Goal: Obtain resource: Obtain resource

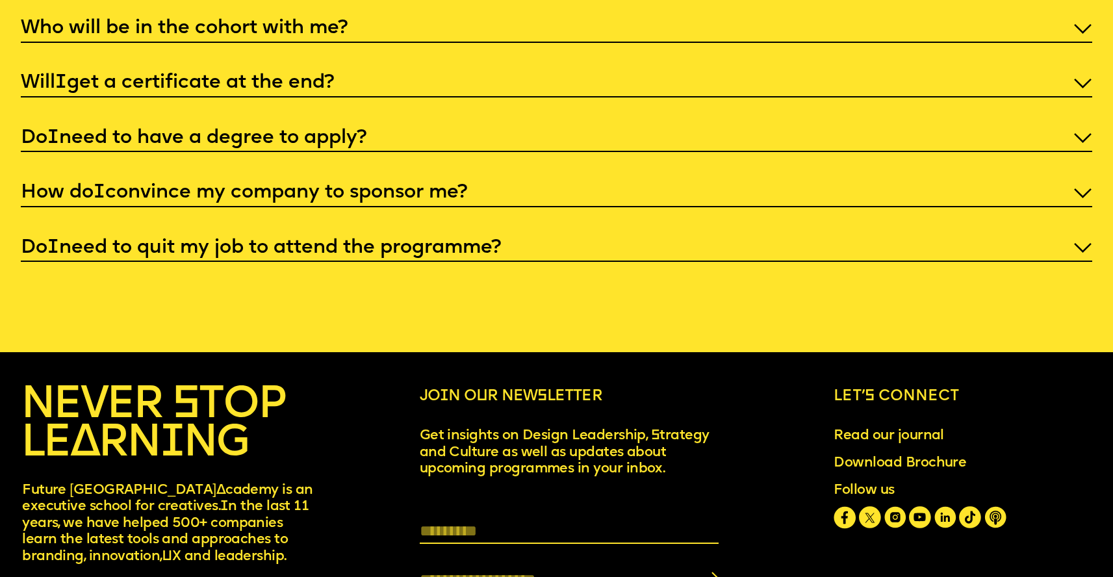
scroll to position [5518, 0]
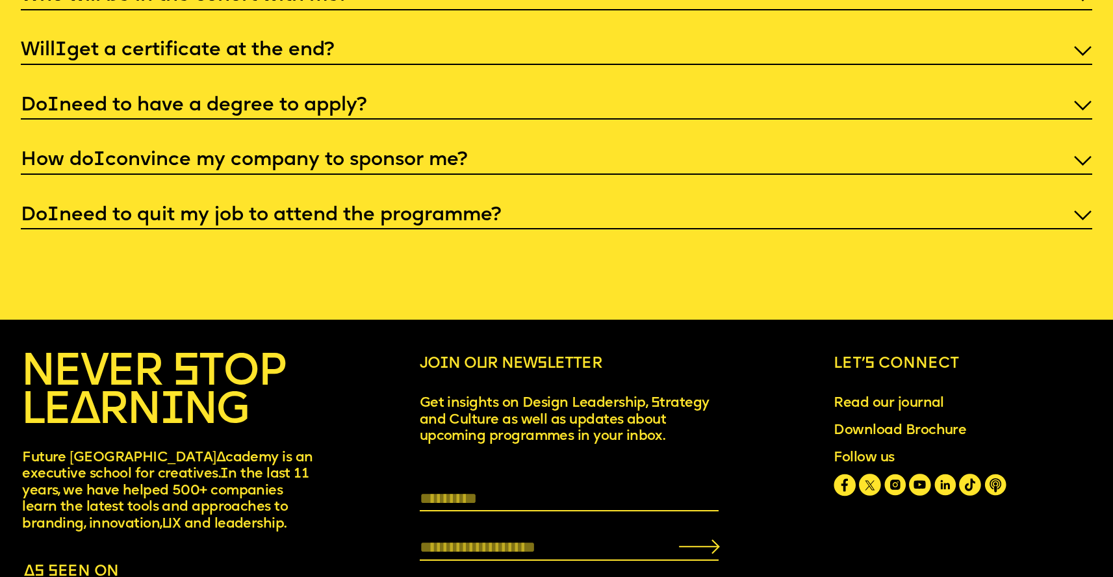
click at [498, 222] on p "Do I need to quit my job to attend the programme?" at bounding box center [556, 216] width 1071 height 26
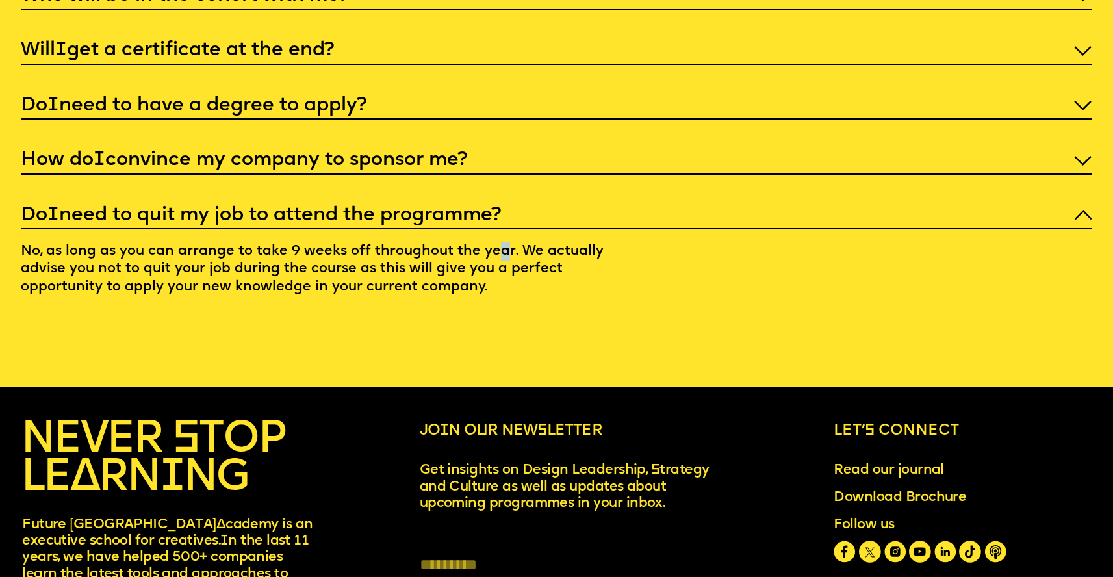
click at [509, 264] on p "No, as long as you can arrange to take 9 weeks off throughout the year. We actu…" at bounding box center [332, 262] width 623 height 67
click at [521, 265] on p "No, as long as you can arrange to take 9 weeks off throughout the year. We actu…" at bounding box center [332, 262] width 623 height 67
click at [364, 296] on p "No, as long as you can arrange to take 9 weeks off throughout the year. We actu…" at bounding box center [332, 262] width 623 height 67
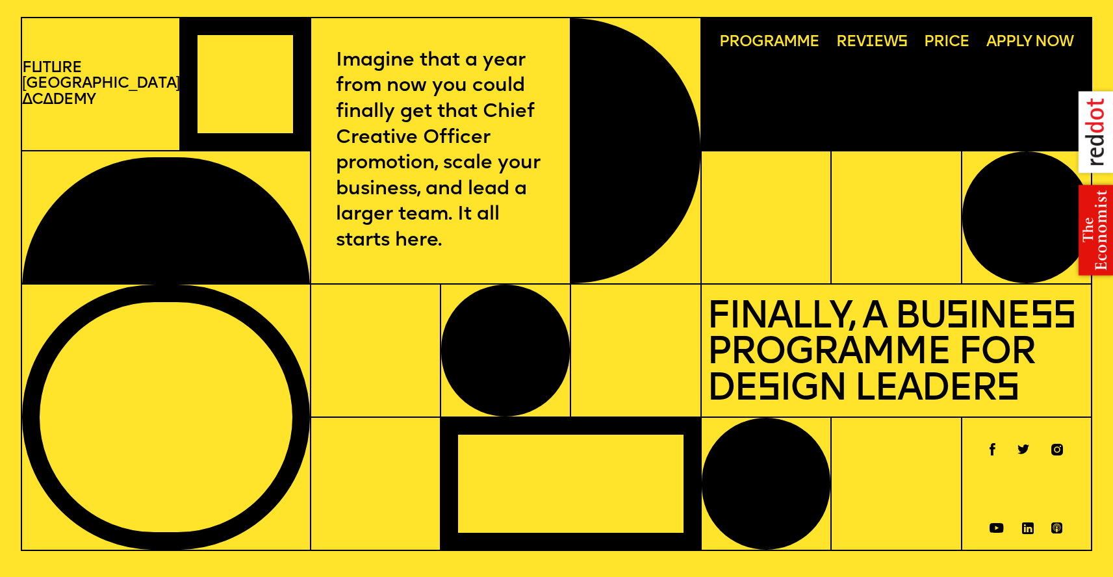
scroll to position [0, 0]
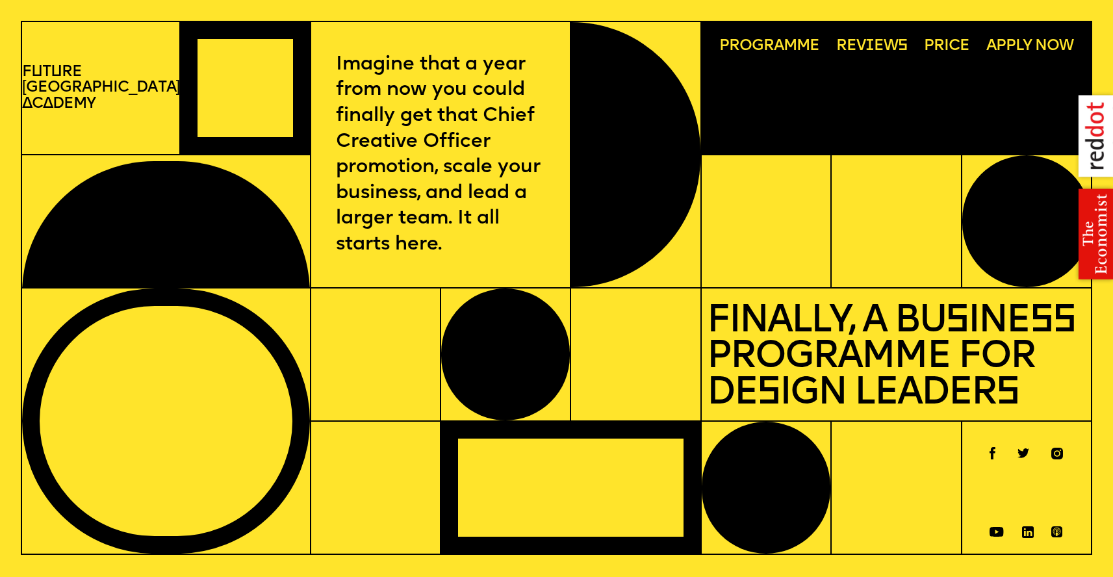
click at [742, 42] on span "Programme" at bounding box center [769, 46] width 101 height 16
click at [90, 86] on p "F u t u re London A c a demy" at bounding box center [100, 88] width 157 height 48
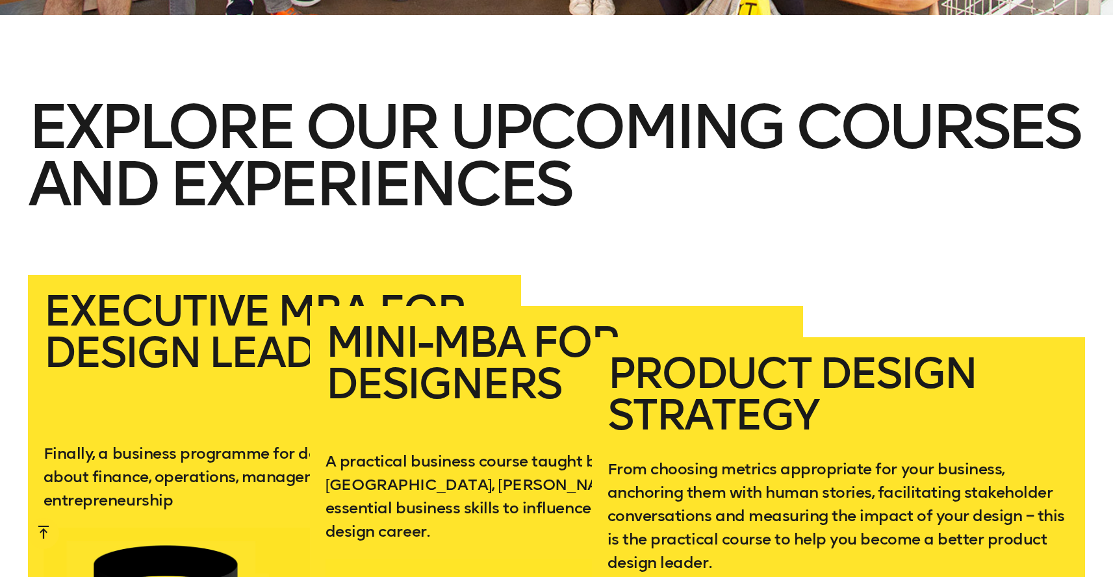
scroll to position [2276, 0]
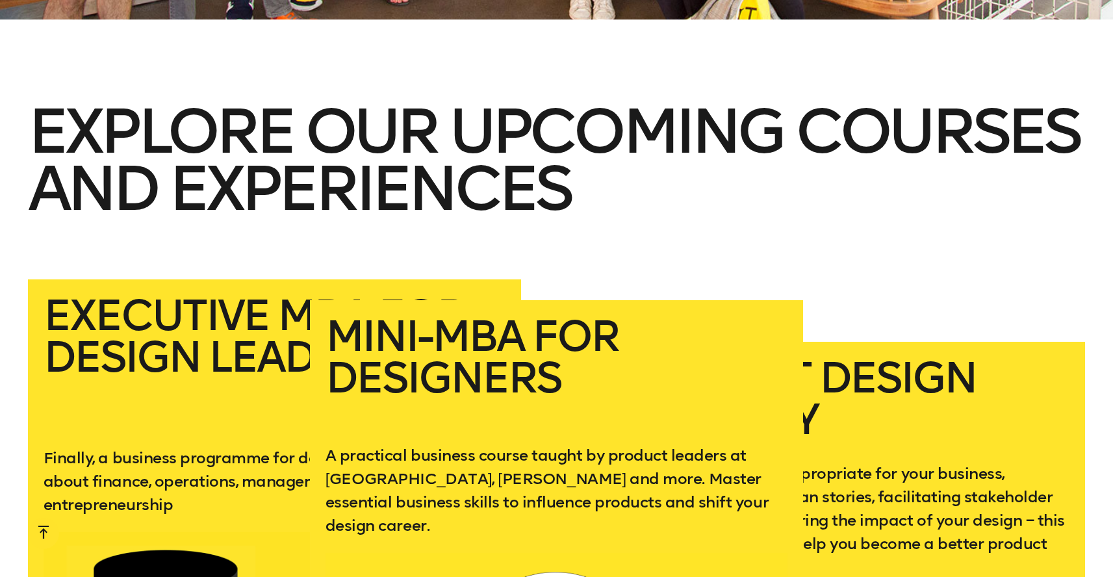
click at [536, 327] on h2 "Mini-MBA for Designers" at bounding box center [557, 369] width 462 height 107
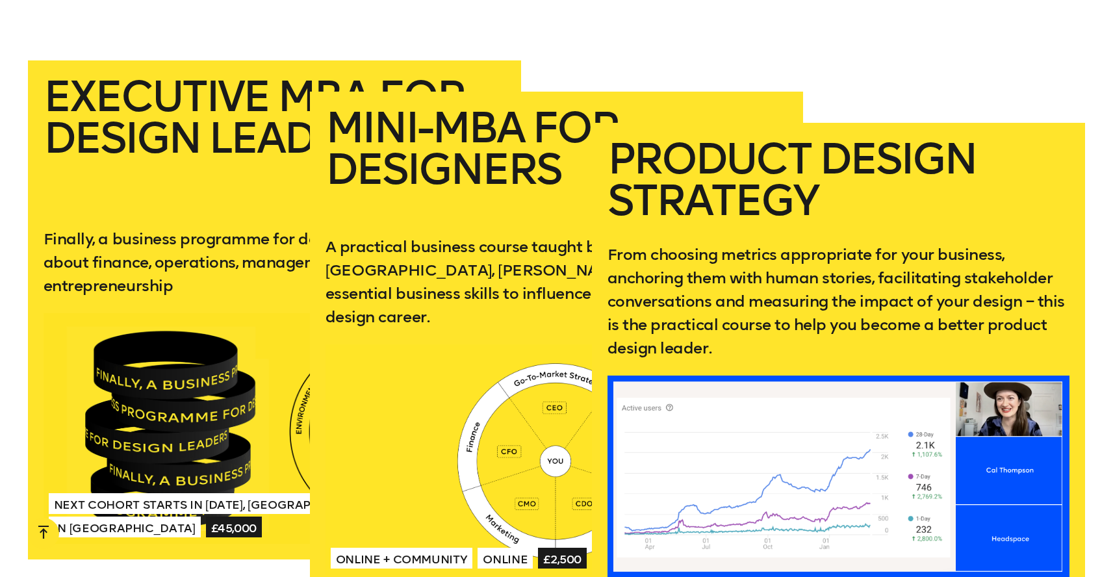
scroll to position [2512, 0]
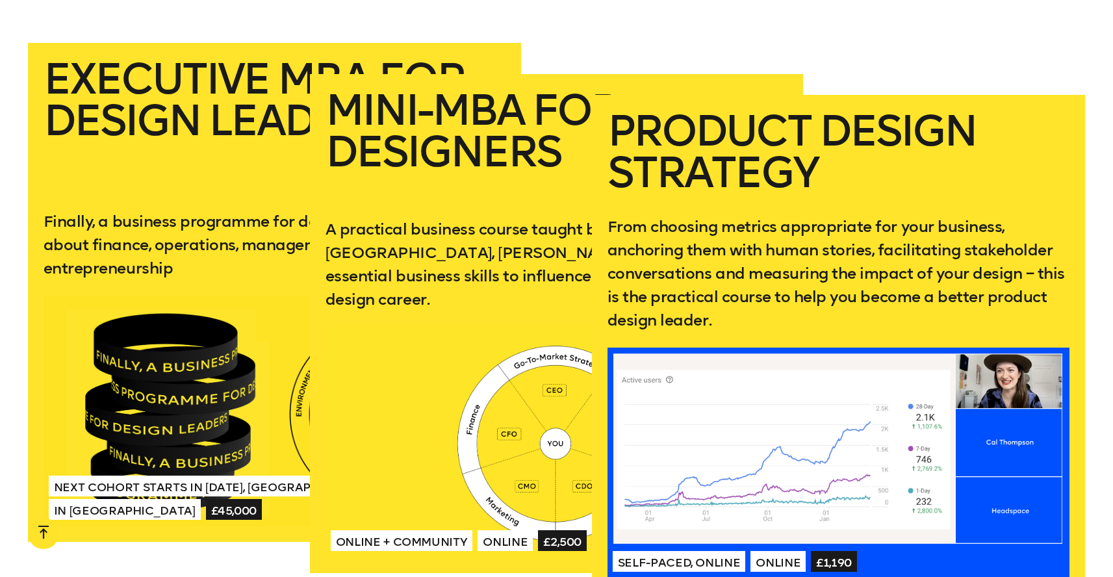
click at [847, 147] on h2 "Product Design Strategy" at bounding box center [838, 151] width 462 height 83
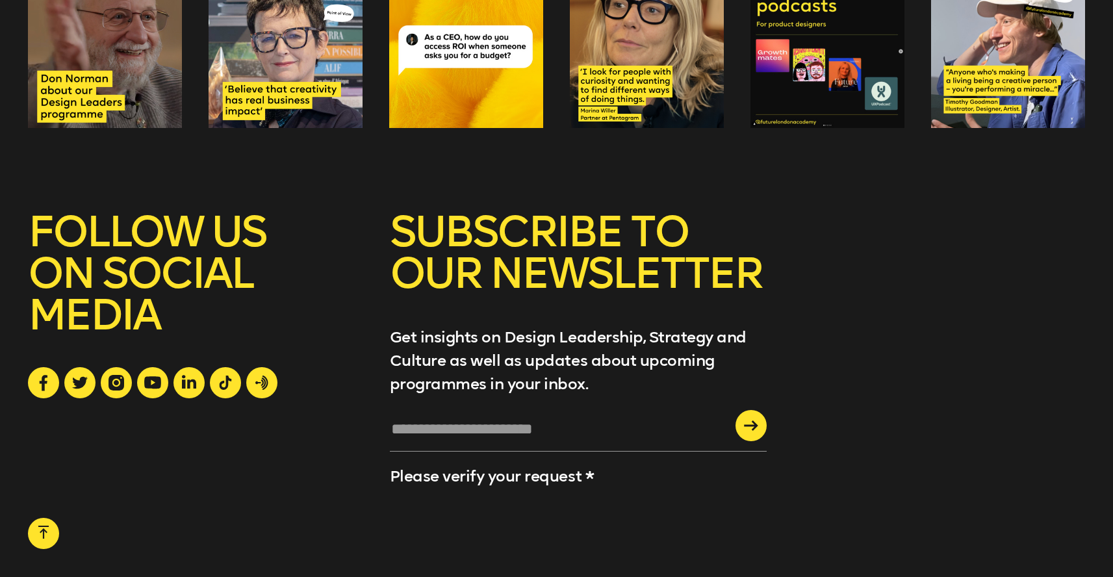
scroll to position [5161, 0]
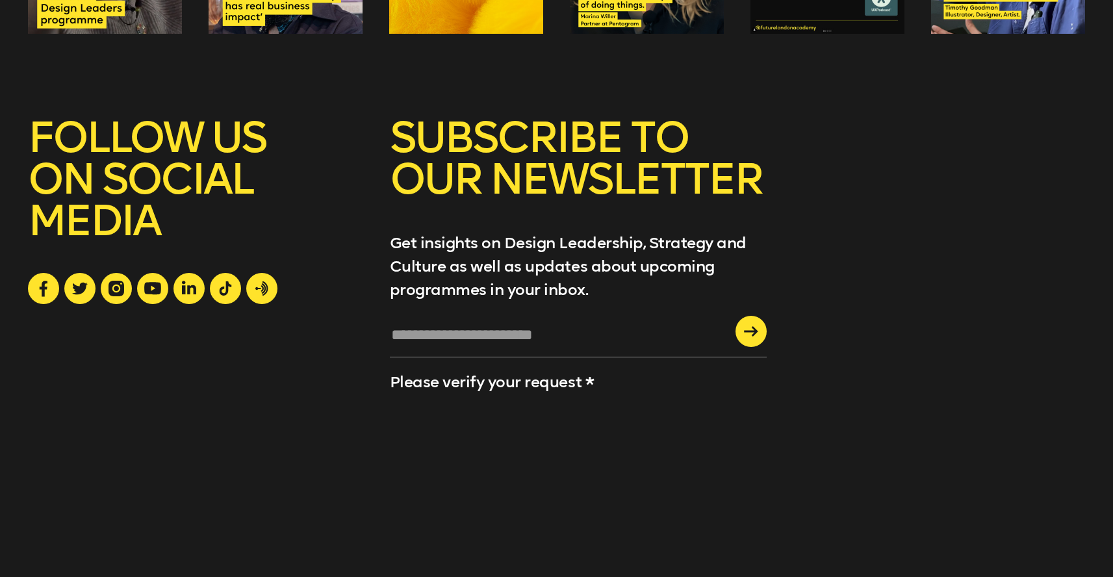
click at [522, 322] on input "text" at bounding box center [578, 339] width 377 height 35
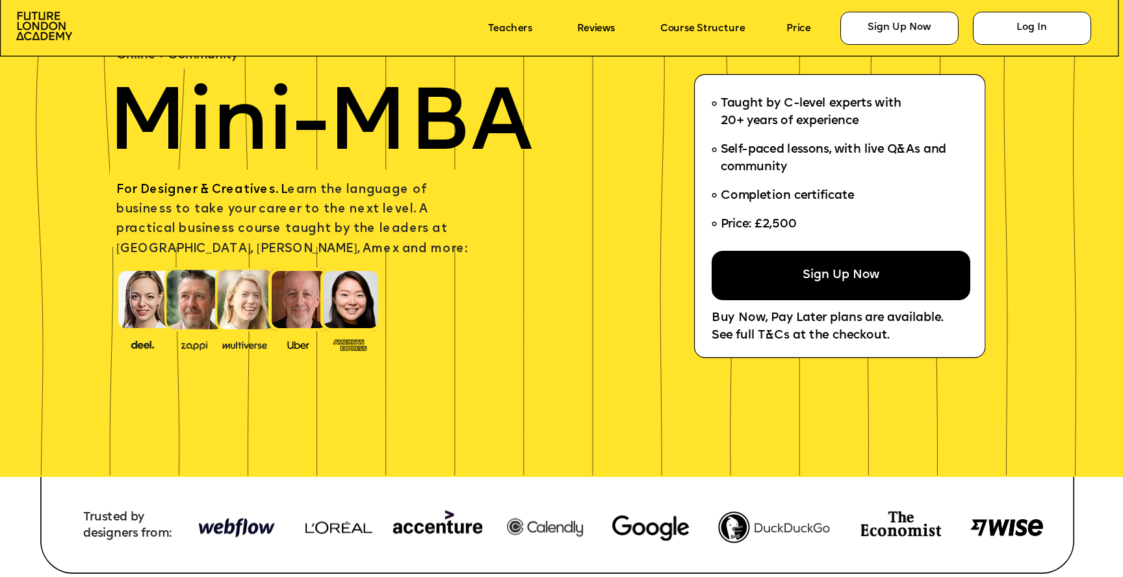
scroll to position [6, 0]
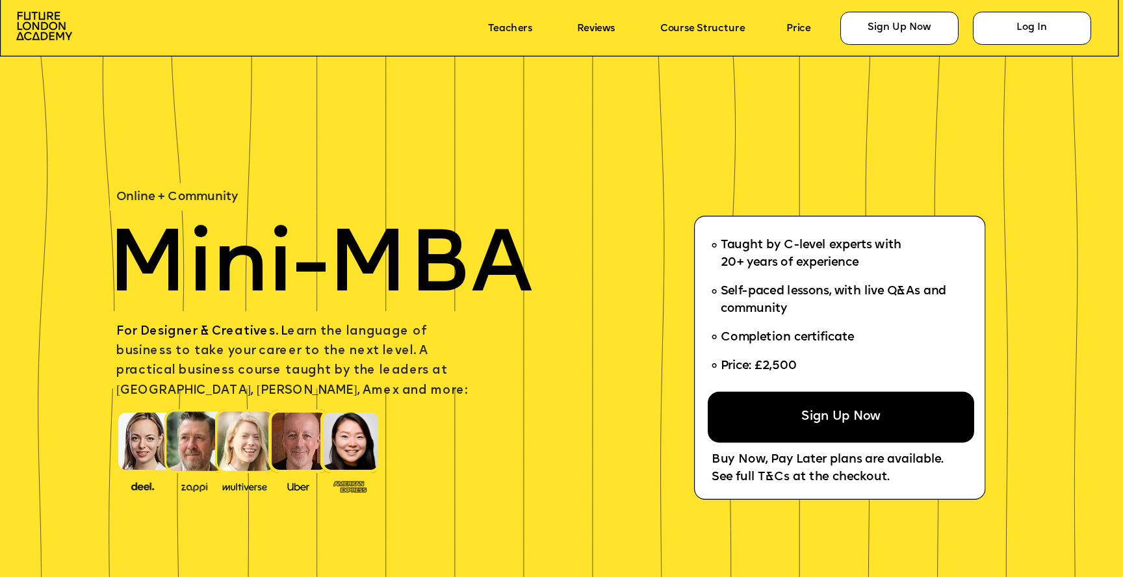
click at [826, 421] on div "Sign Up Now" at bounding box center [841, 416] width 266 height 51
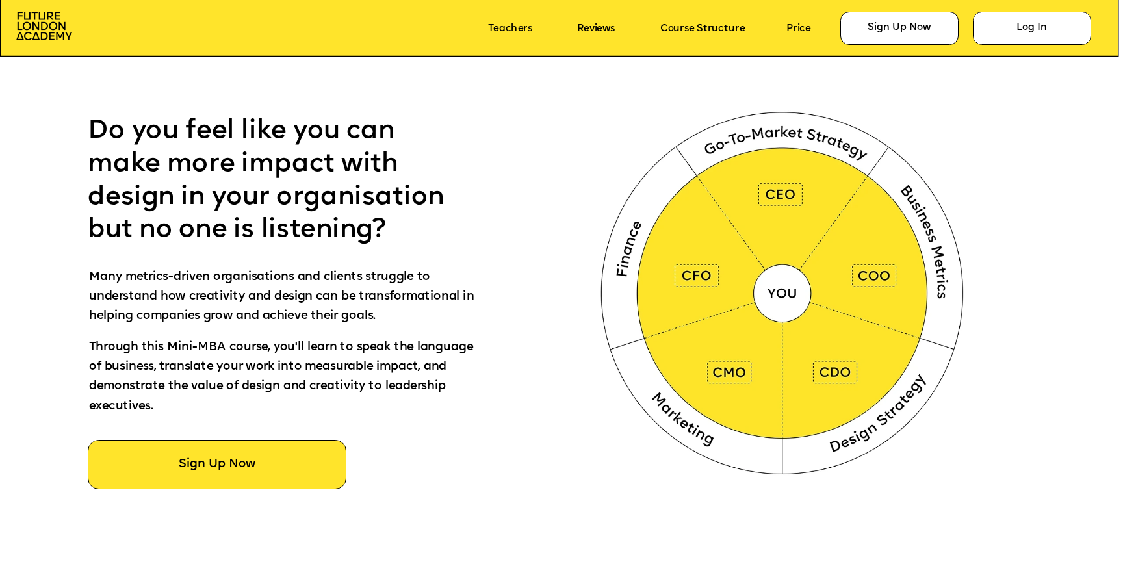
scroll to position [706, 0]
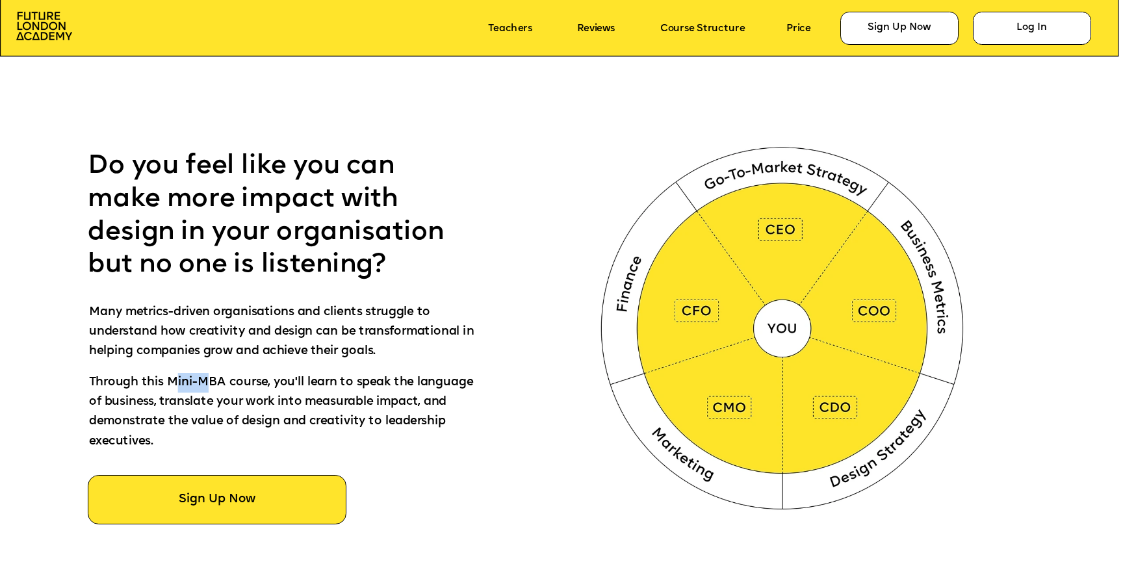
drag, startPoint x: 178, startPoint y: 375, endPoint x: 204, endPoint y: 389, distance: 29.7
click at [203, 389] on p "Through this Mini-MBA course, you'll learn to speak the language of business, t…" at bounding box center [282, 418] width 386 height 90
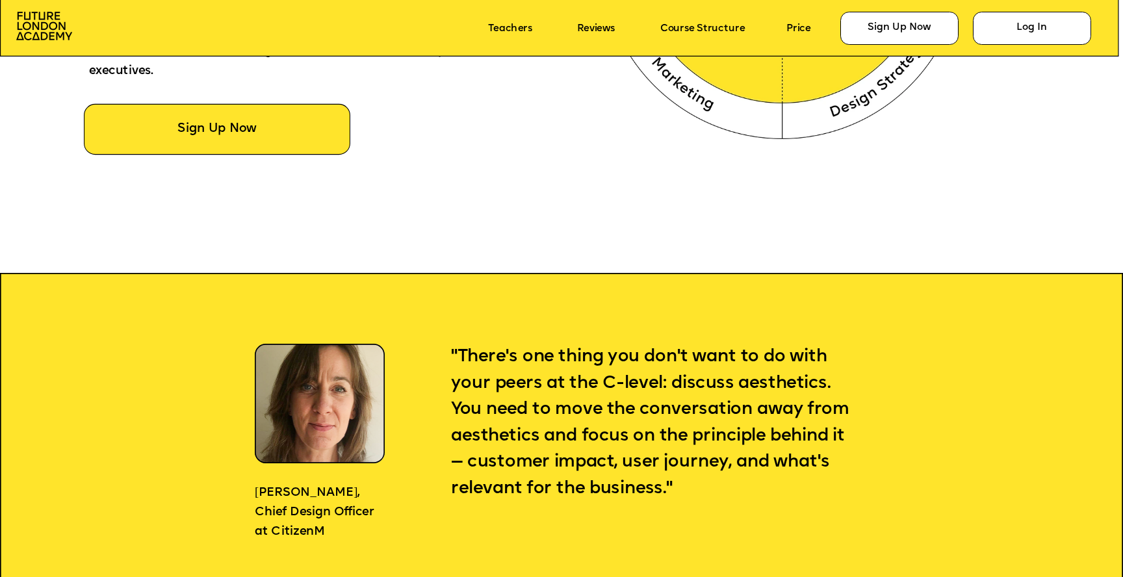
scroll to position [1108, 0]
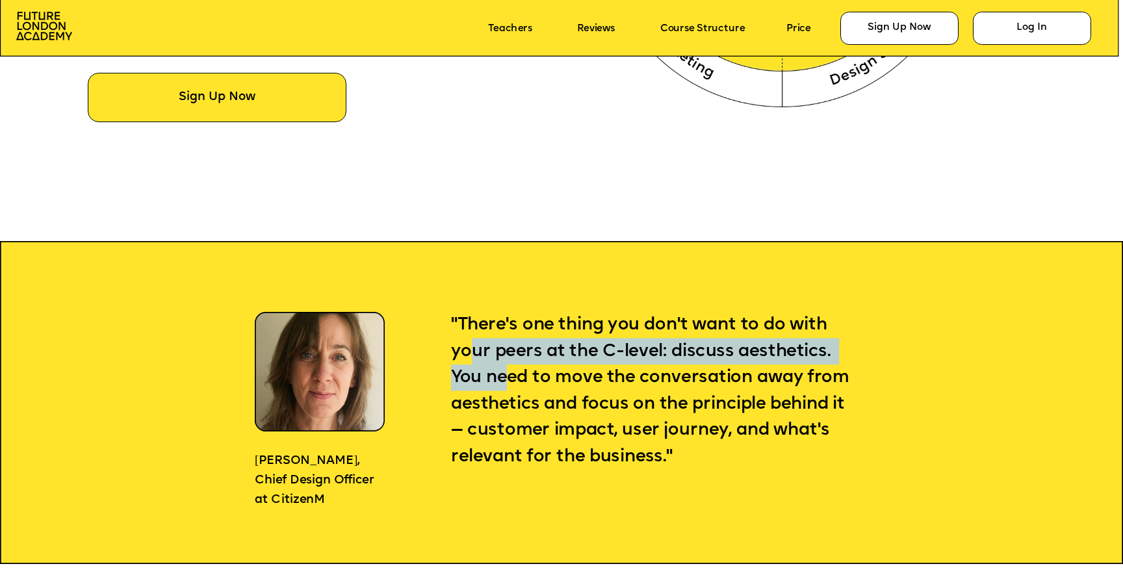
drag, startPoint x: 468, startPoint y: 345, endPoint x: 513, endPoint y: 376, distance: 54.1
click at [513, 376] on span ""There's one thing you don't want to do with your peers at the C-level: discuss…" at bounding box center [652, 390] width 402 height 149
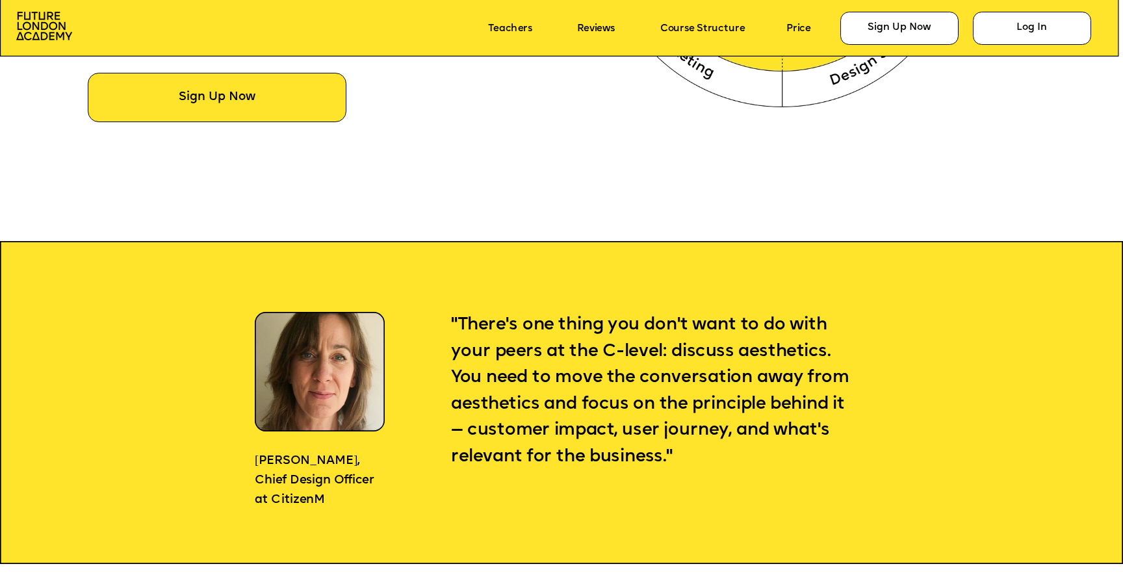
click at [591, 389] on p ""There's one thing you don't want to do with your peers at the C-level: discuss…" at bounding box center [652, 391] width 403 height 158
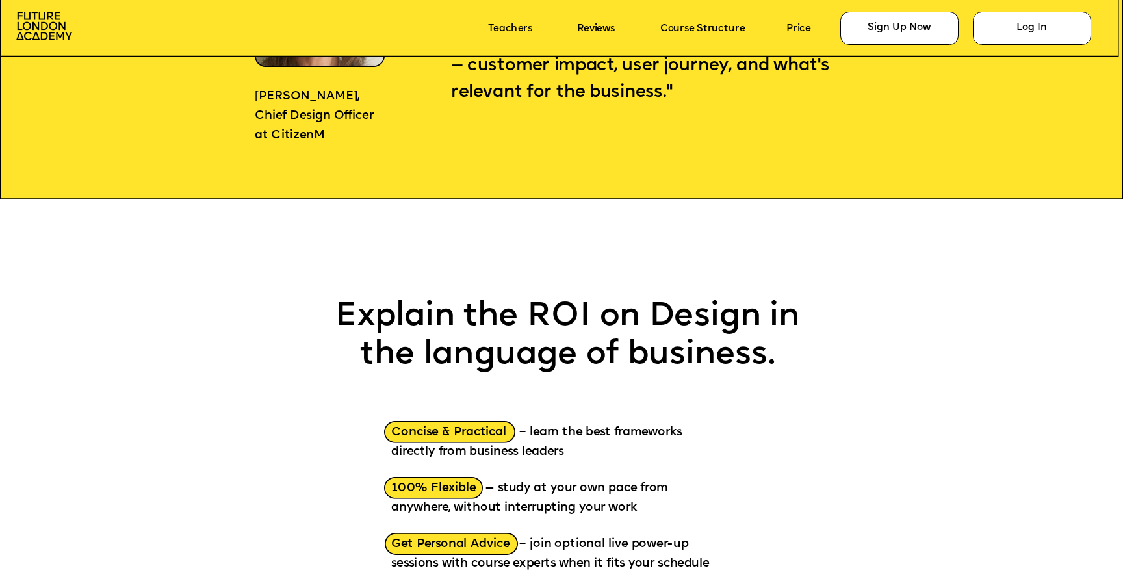
scroll to position [1486, 0]
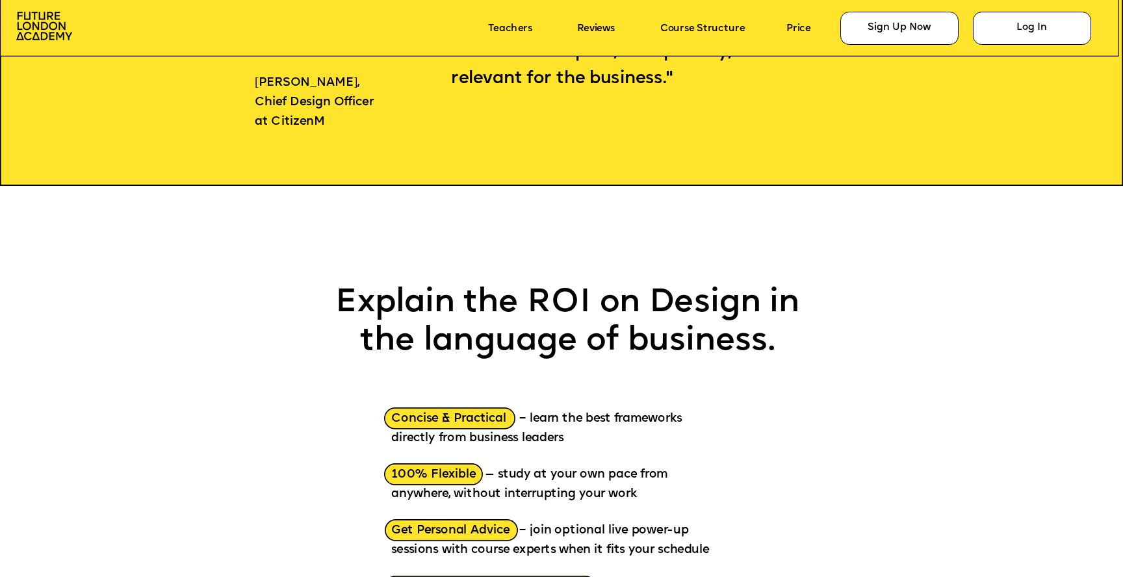
click at [478, 418] on span "Concise & Practical – learn the best frameworks directly from business leaders" at bounding box center [538, 429] width 294 height 32
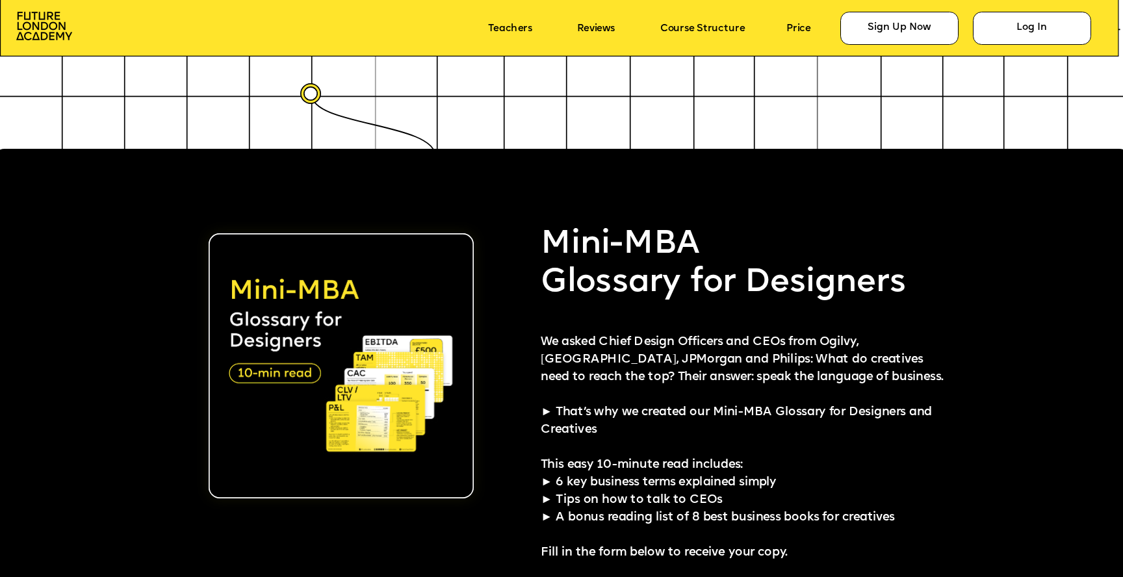
scroll to position [2760, 0]
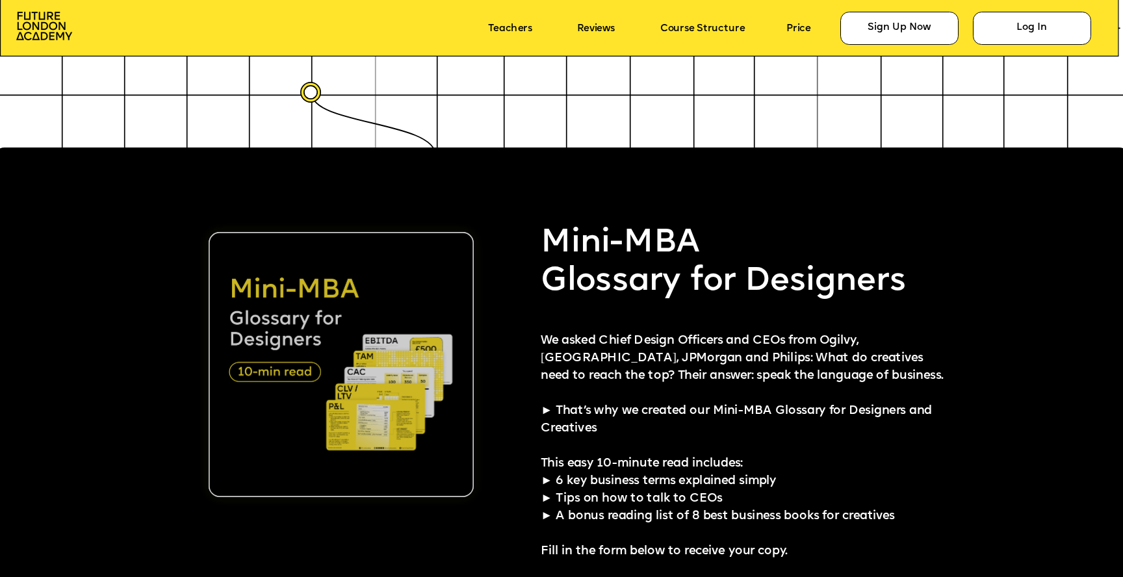
click at [292, 371] on img at bounding box center [341, 364] width 265 height 265
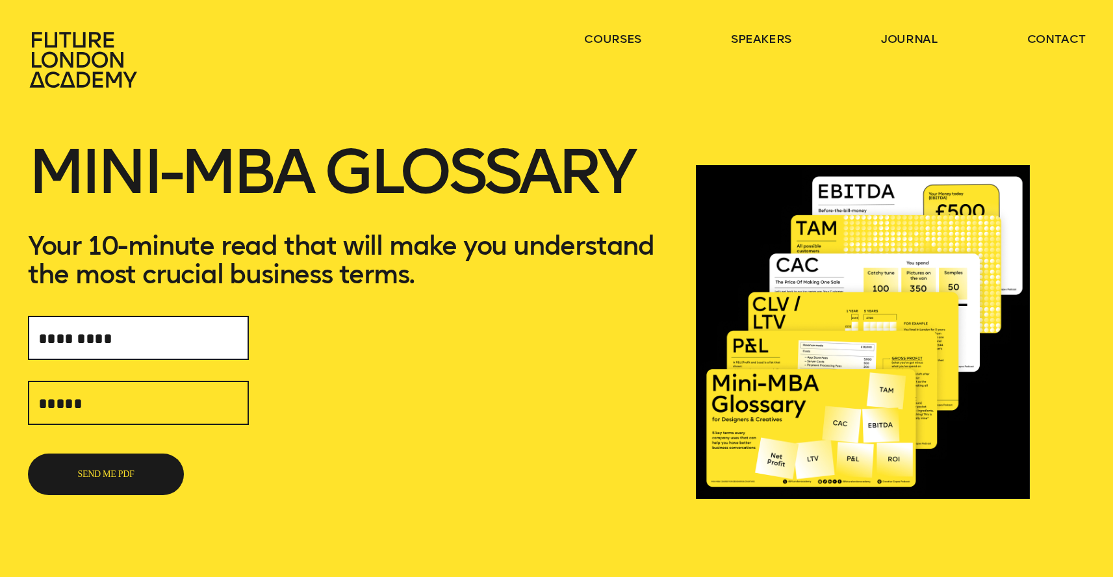
click at [177, 333] on input "text" at bounding box center [138, 338] width 221 height 44
type input "**********"
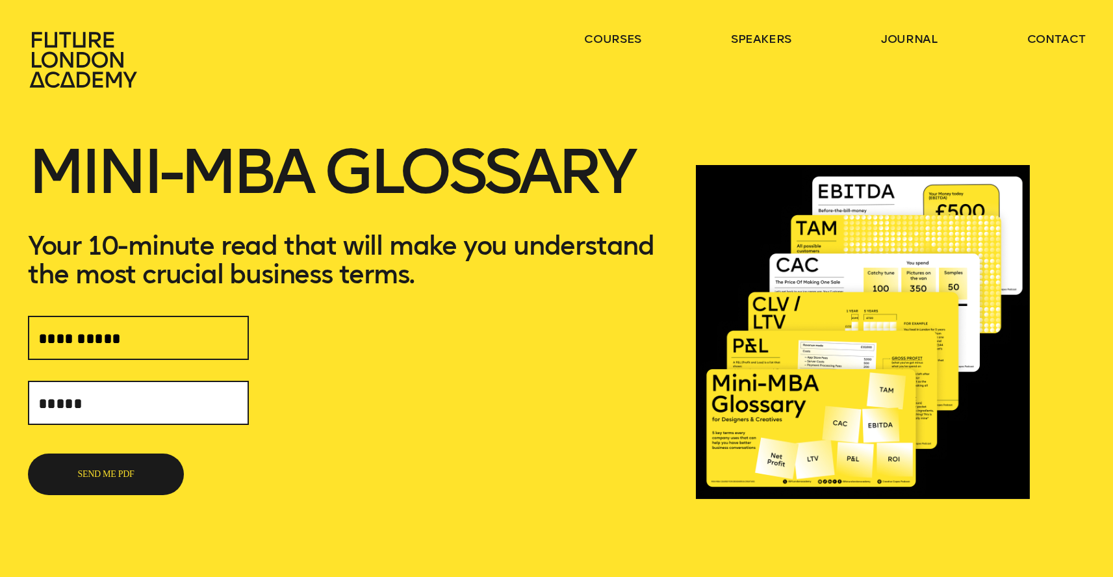
click at [146, 409] on input "text" at bounding box center [138, 403] width 221 height 44
type input "**********"
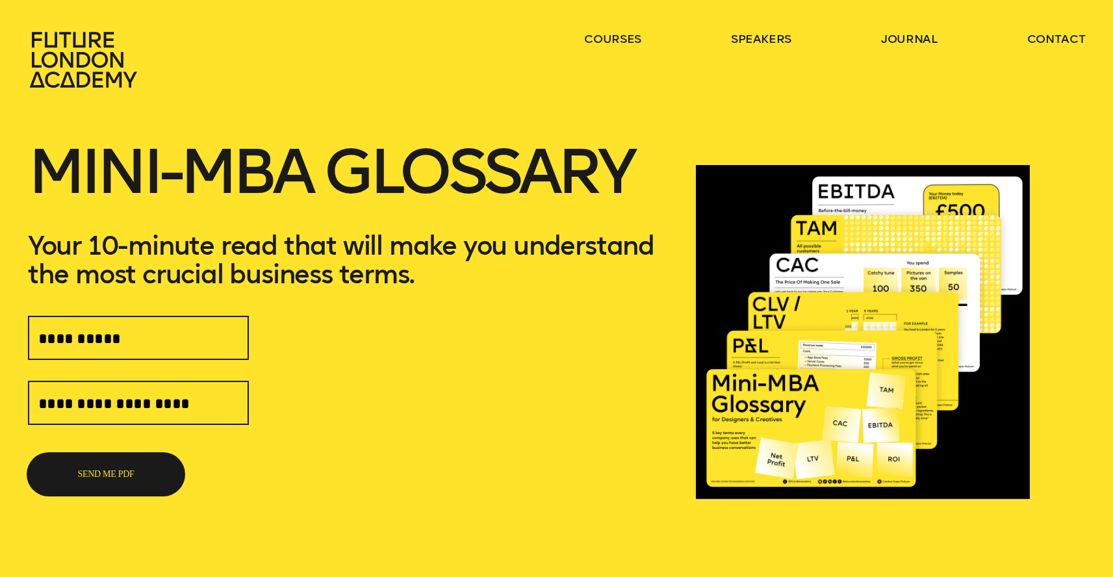
click at [144, 476] on button "SEND ME PDF" at bounding box center [106, 475] width 156 height 42
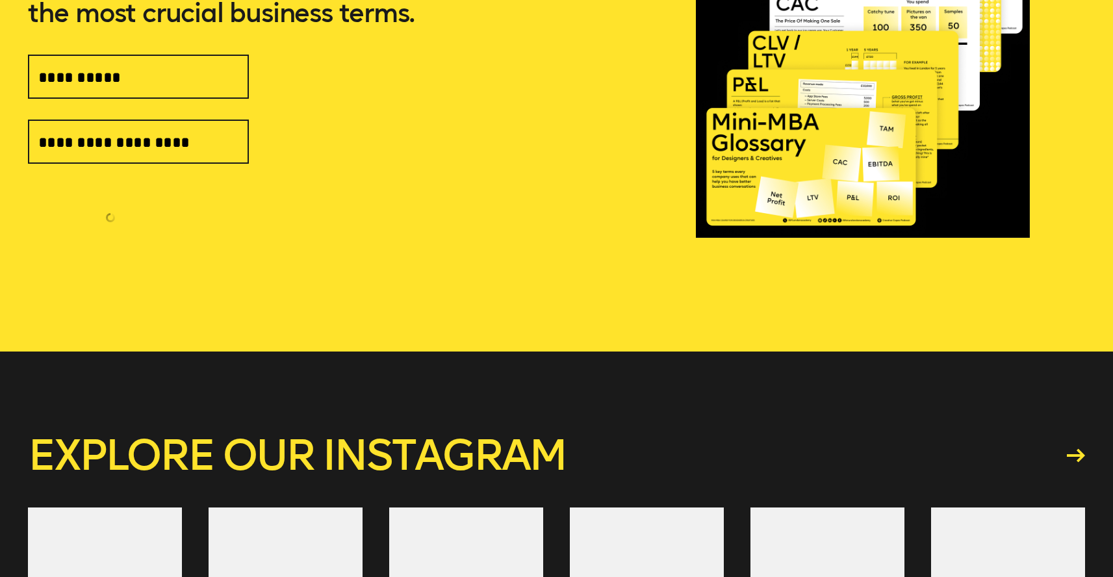
scroll to position [442, 0]
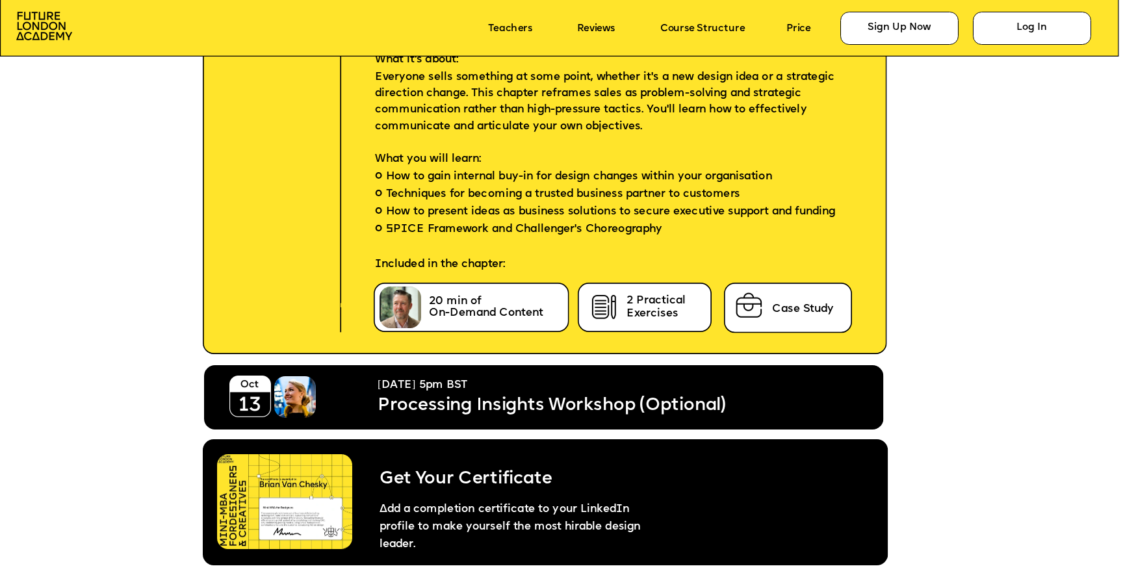
scroll to position [6029, 0]
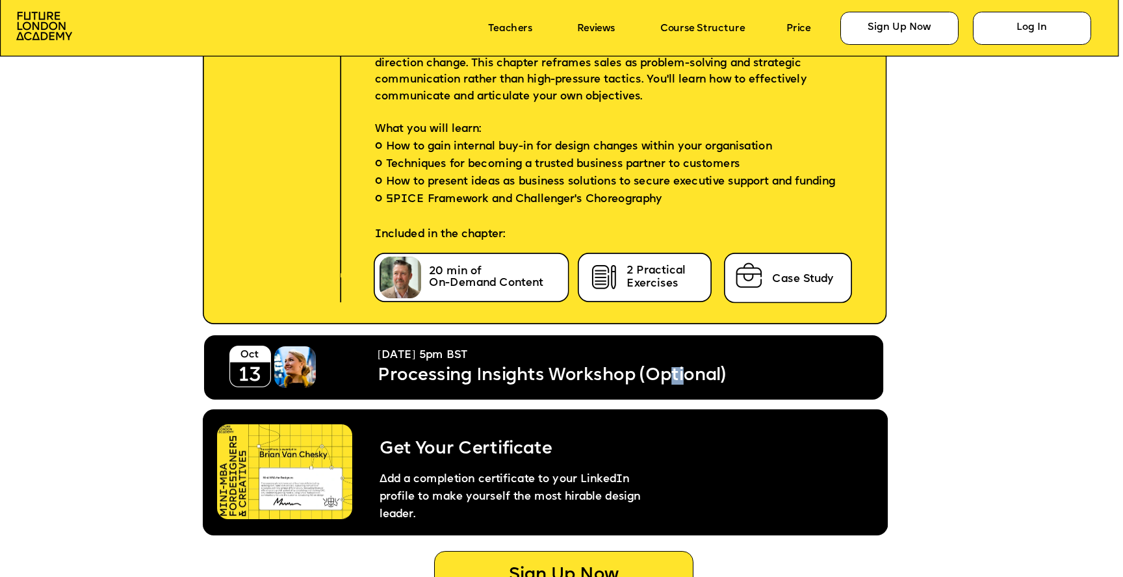
drag, startPoint x: 680, startPoint y: 376, endPoint x: 686, endPoint y: 376, distance: 6.5
click at [686, 376] on span "Processing Insights Workshop (Optional)" at bounding box center [551, 376] width 348 height 18
click at [695, 376] on span "Processing Insights Workshop (Optional)" at bounding box center [551, 376] width 348 height 18
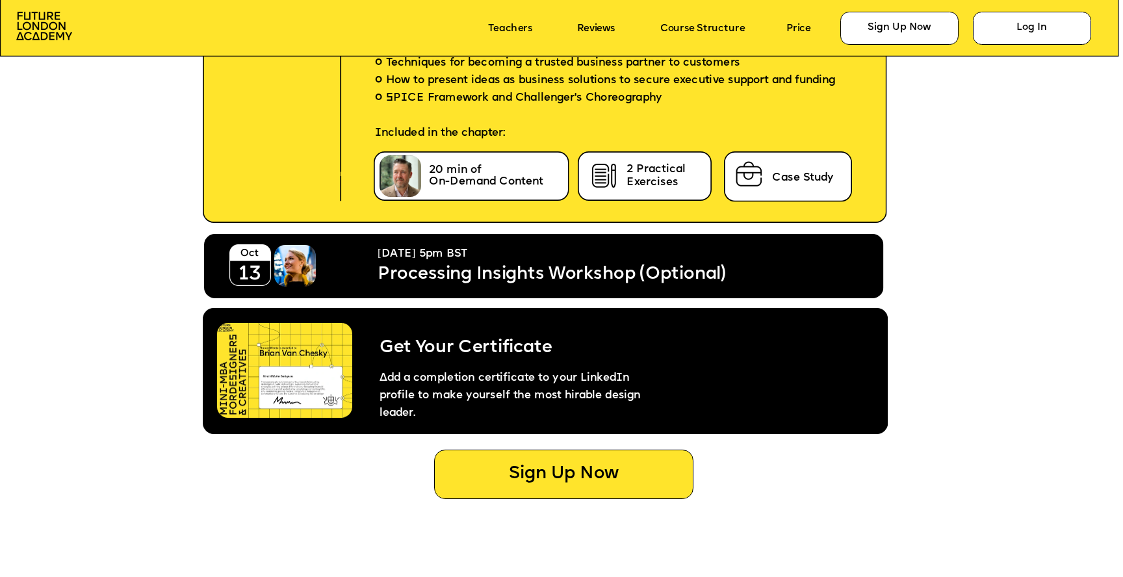
scroll to position [6110, 0]
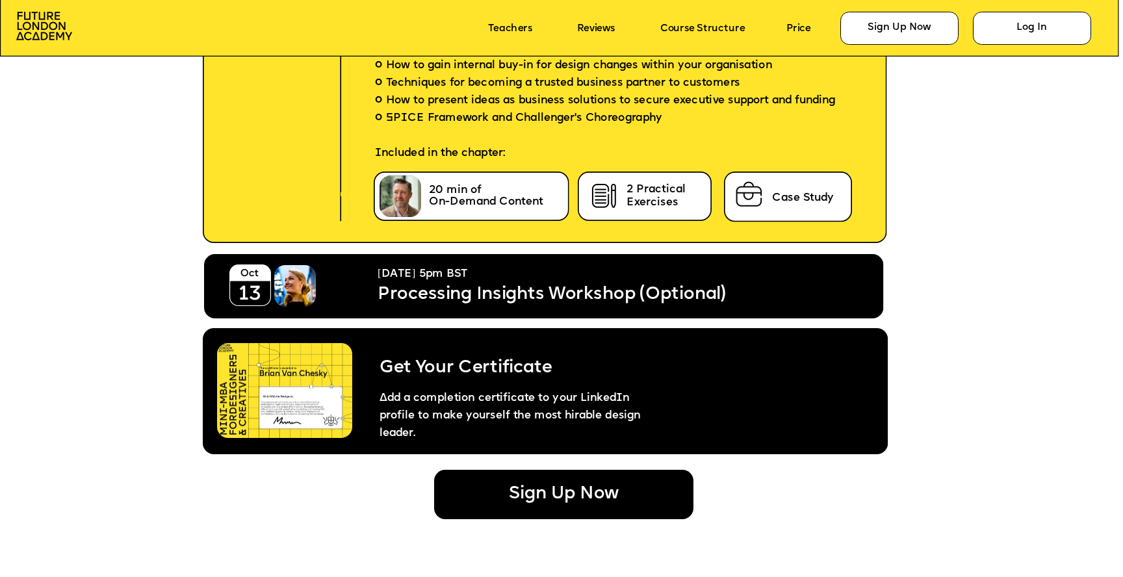
click at [582, 494] on div "Sign Up Now" at bounding box center [563, 494] width 259 height 49
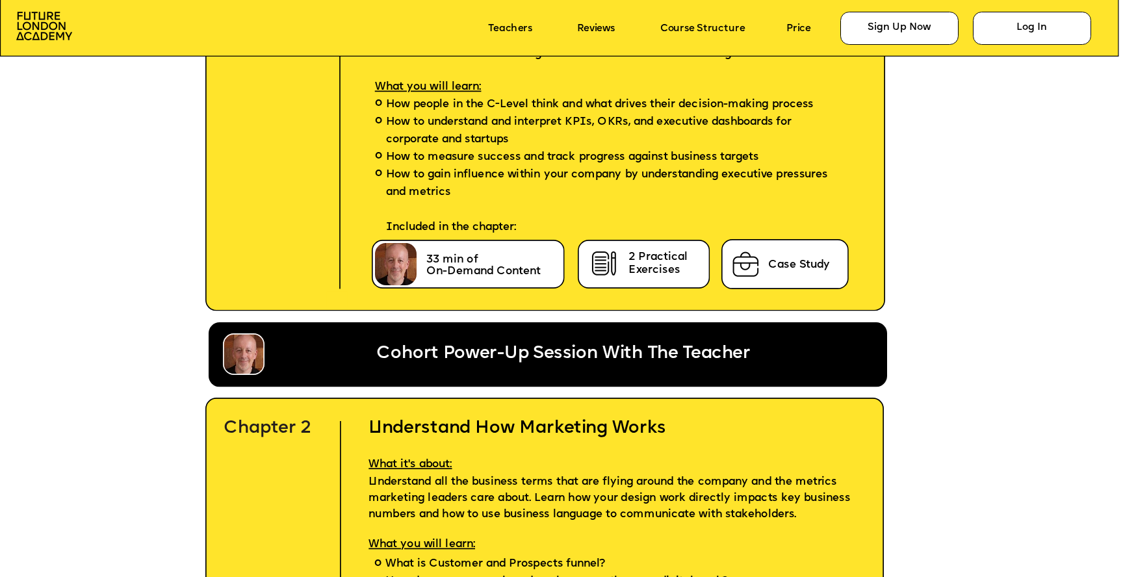
scroll to position [3585, 0]
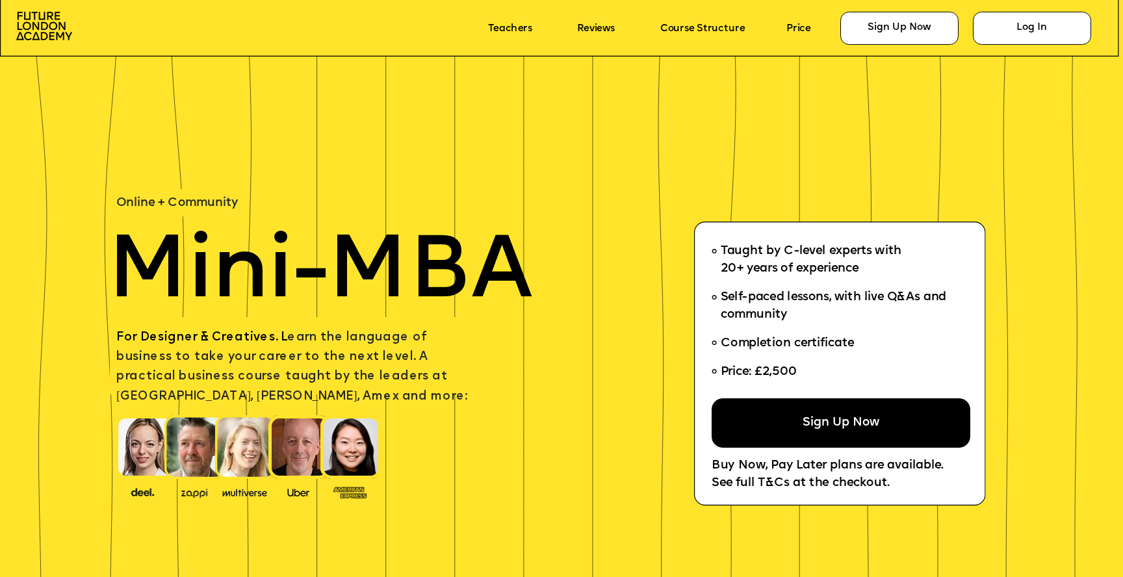
scroll to position [580, 0]
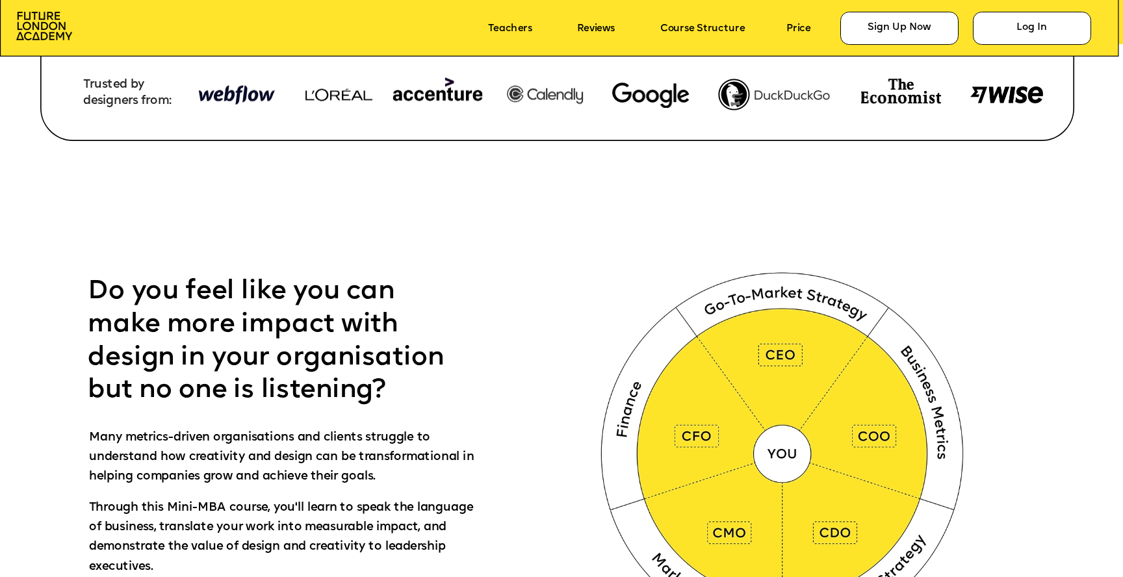
click at [944, 262] on img at bounding box center [785, 451] width 418 height 420
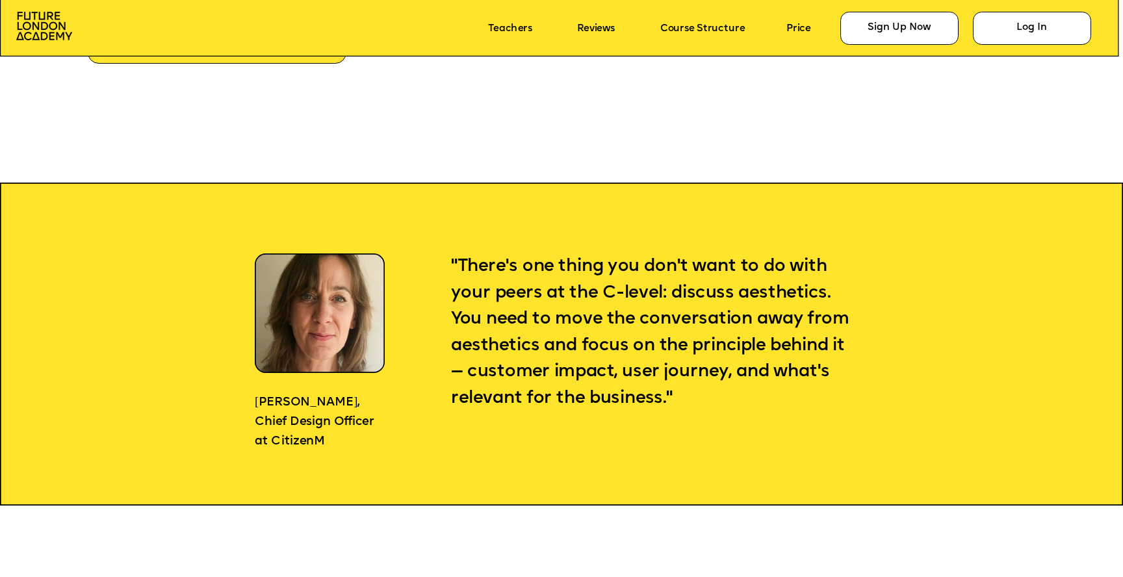
scroll to position [1323, 0]
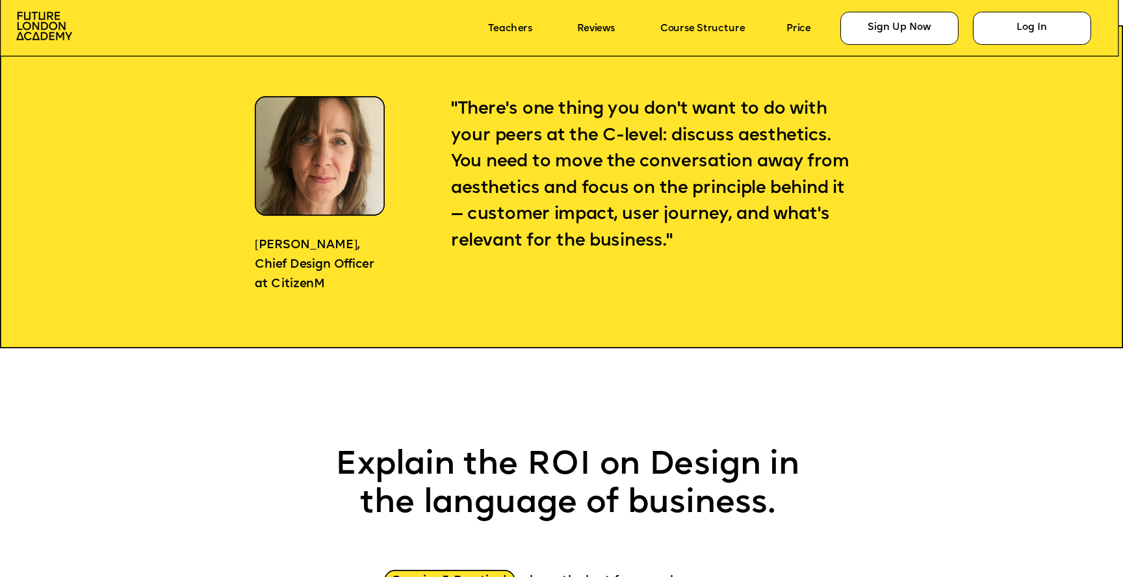
drag, startPoint x: 727, startPoint y: 395, endPoint x: 906, endPoint y: 3, distance: 430.9
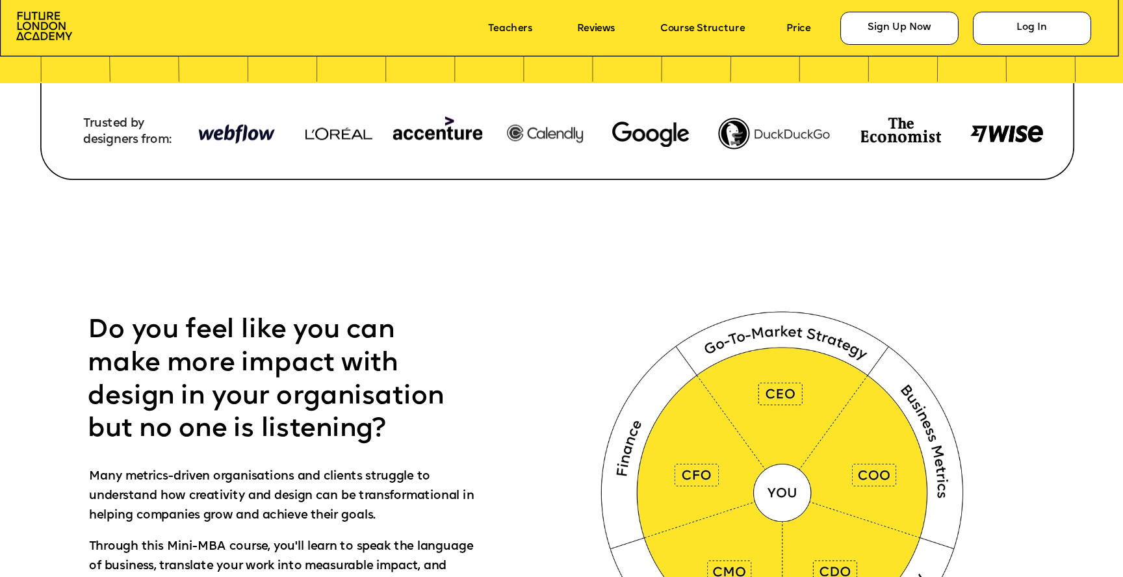
scroll to position [0, 0]
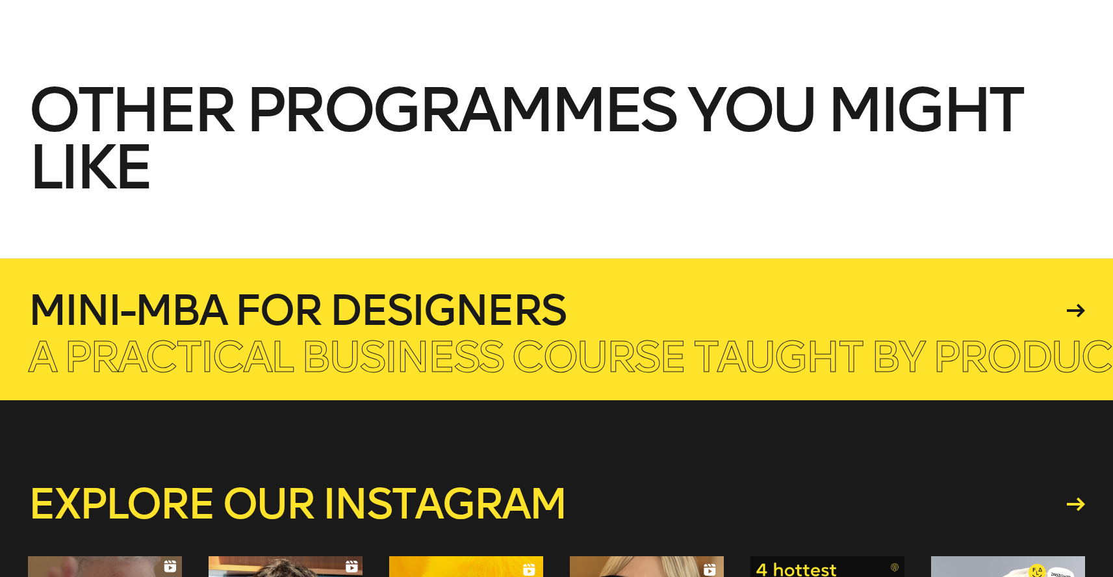
scroll to position [478, 0]
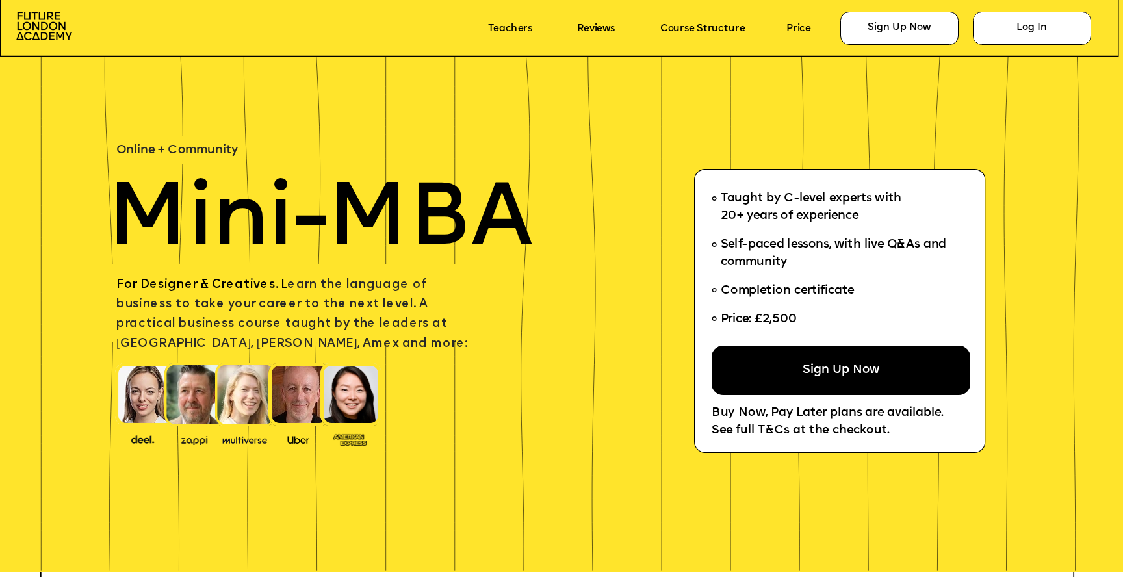
scroll to position [52, 0]
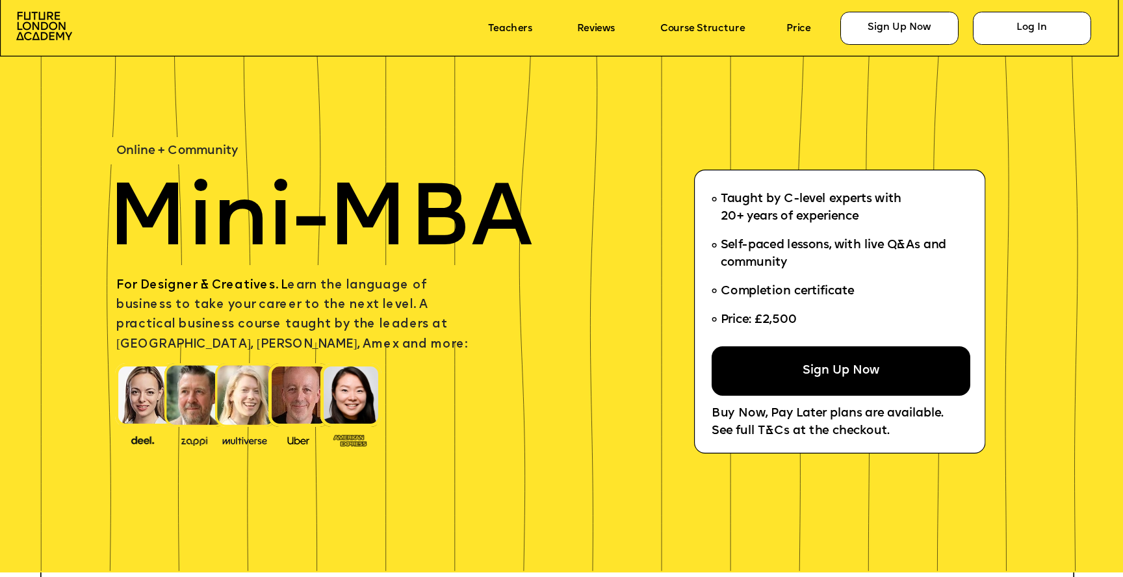
click at [804, 366] on div "Sign Up Now" at bounding box center [840, 370] width 259 height 49
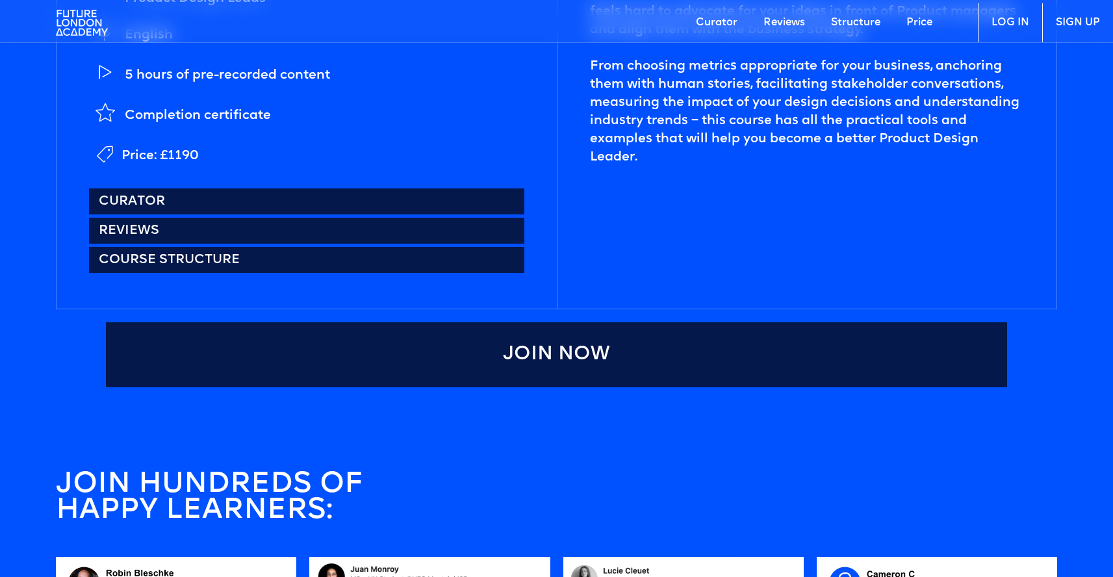
scroll to position [743, 0]
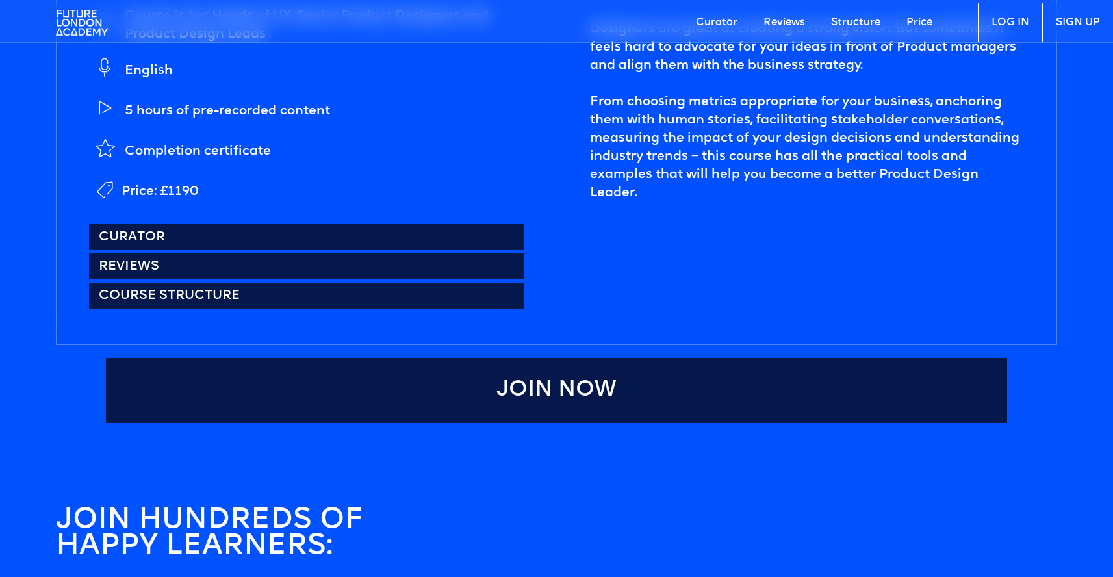
click at [407, 366] on link "Join Now" at bounding box center [557, 390] width 902 height 65
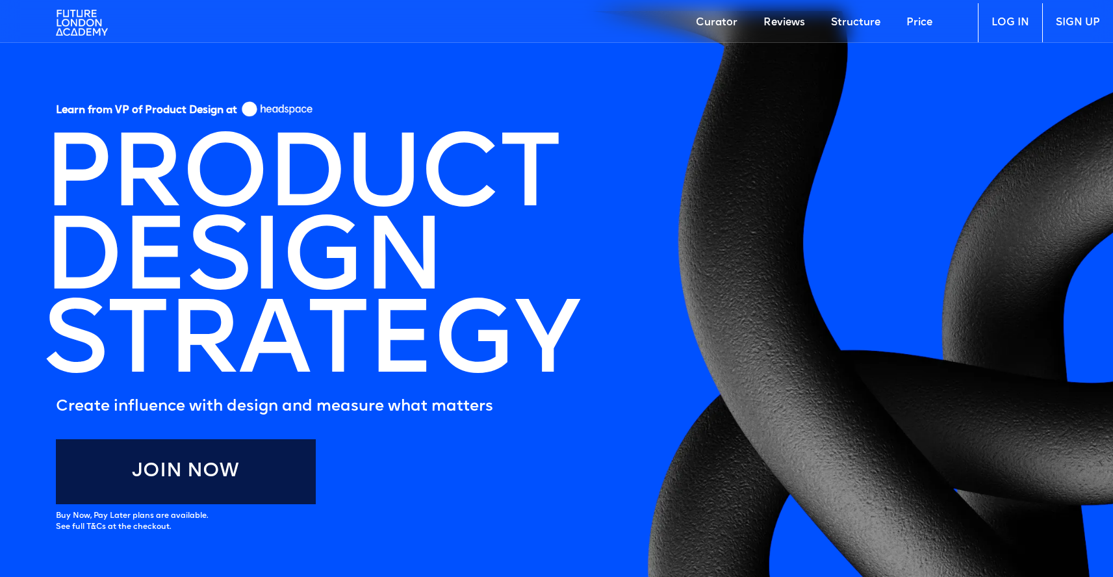
scroll to position [0, 0]
